Goal: Information Seeking & Learning: Check status

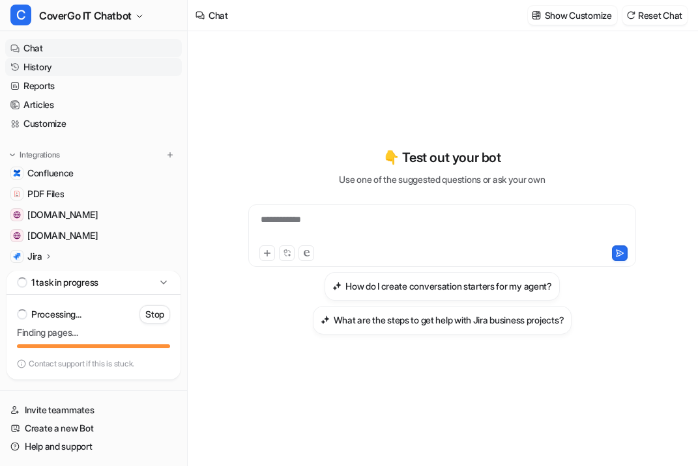
click at [76, 66] on link "History" at bounding box center [93, 67] width 177 height 18
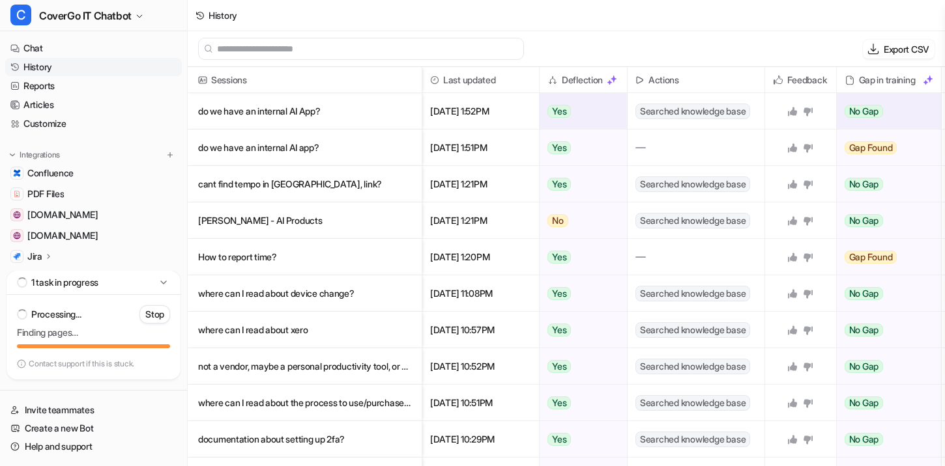
click at [365, 119] on p "do we have an internal AI App?" at bounding box center [304, 111] width 213 height 36
click at [302, 109] on p "do we have an internal AI App?" at bounding box center [304, 111] width 213 height 36
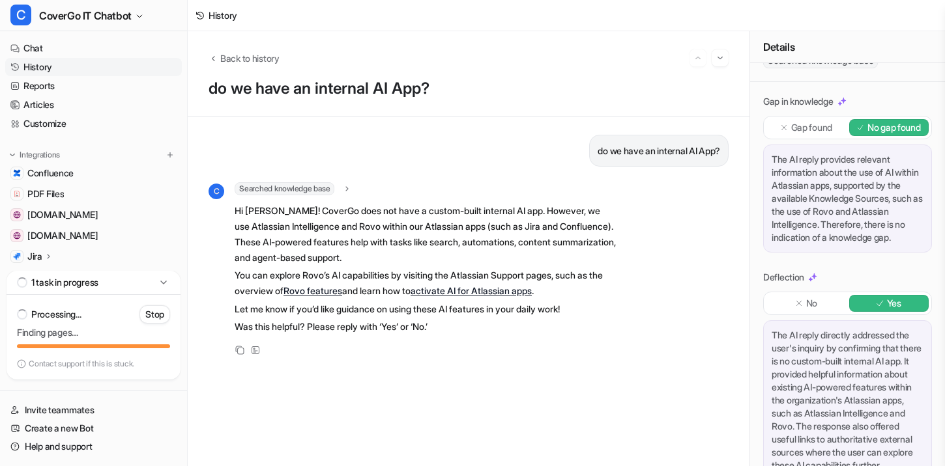
scroll to position [246, 0]
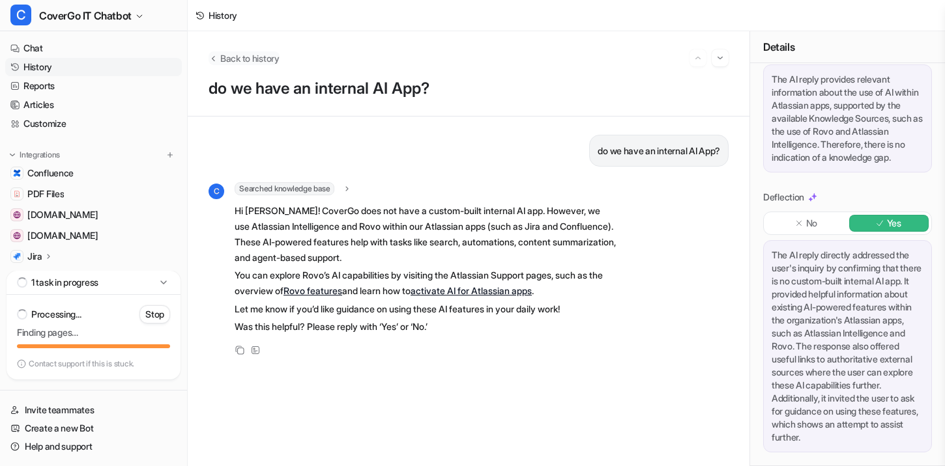
click at [231, 57] on span "Back to history" at bounding box center [249, 58] width 59 height 14
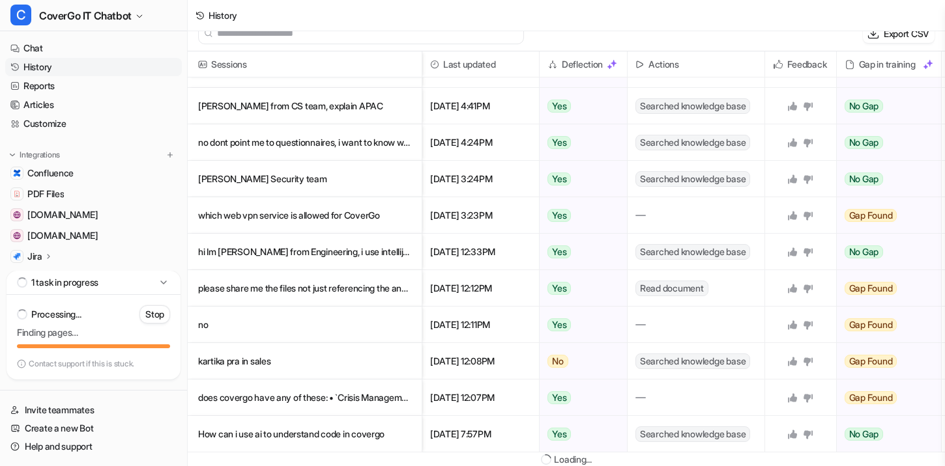
scroll to position [2, 0]
